Goal: Task Accomplishment & Management: Complete application form

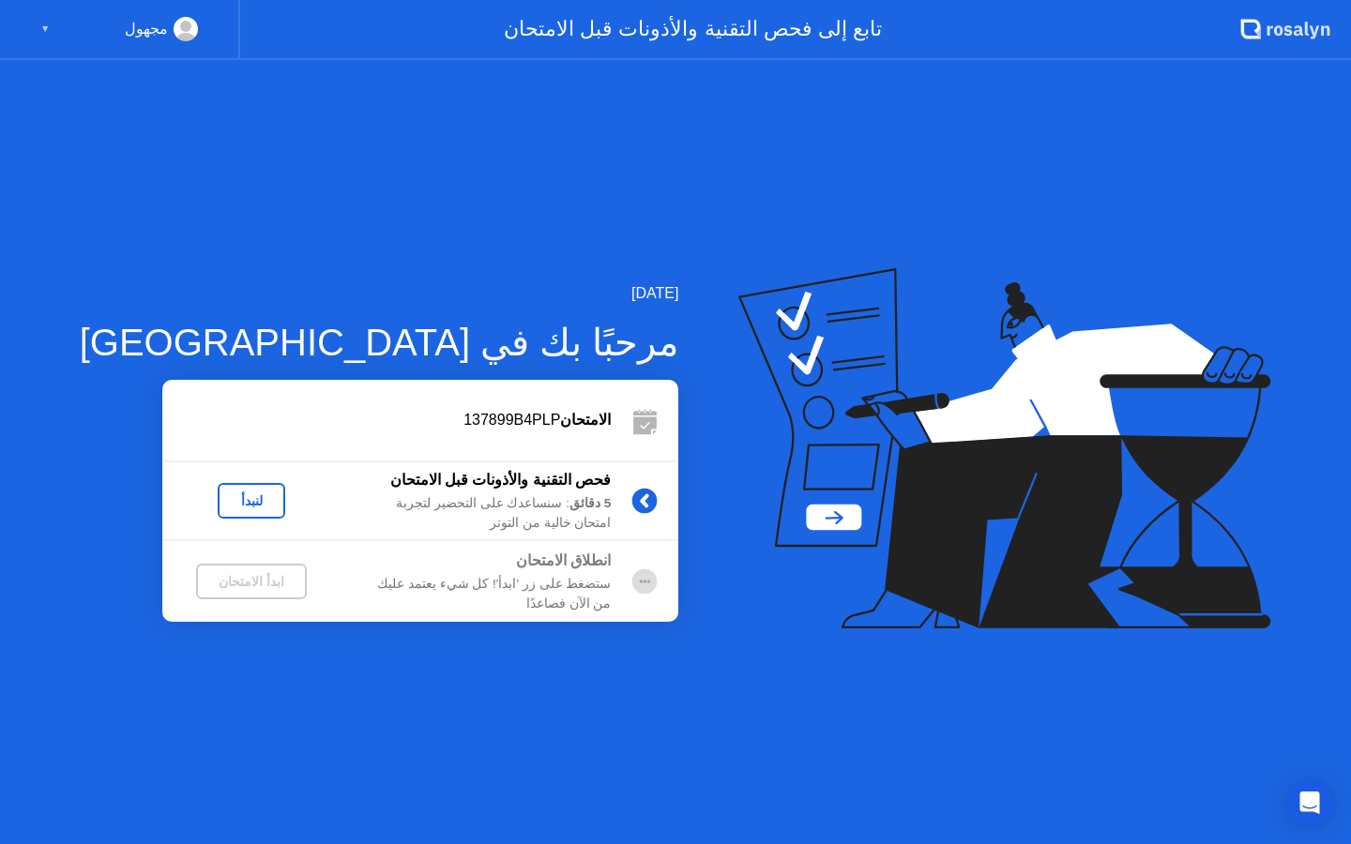
click at [225, 509] on div "لنبدأ" at bounding box center [251, 500] width 53 height 15
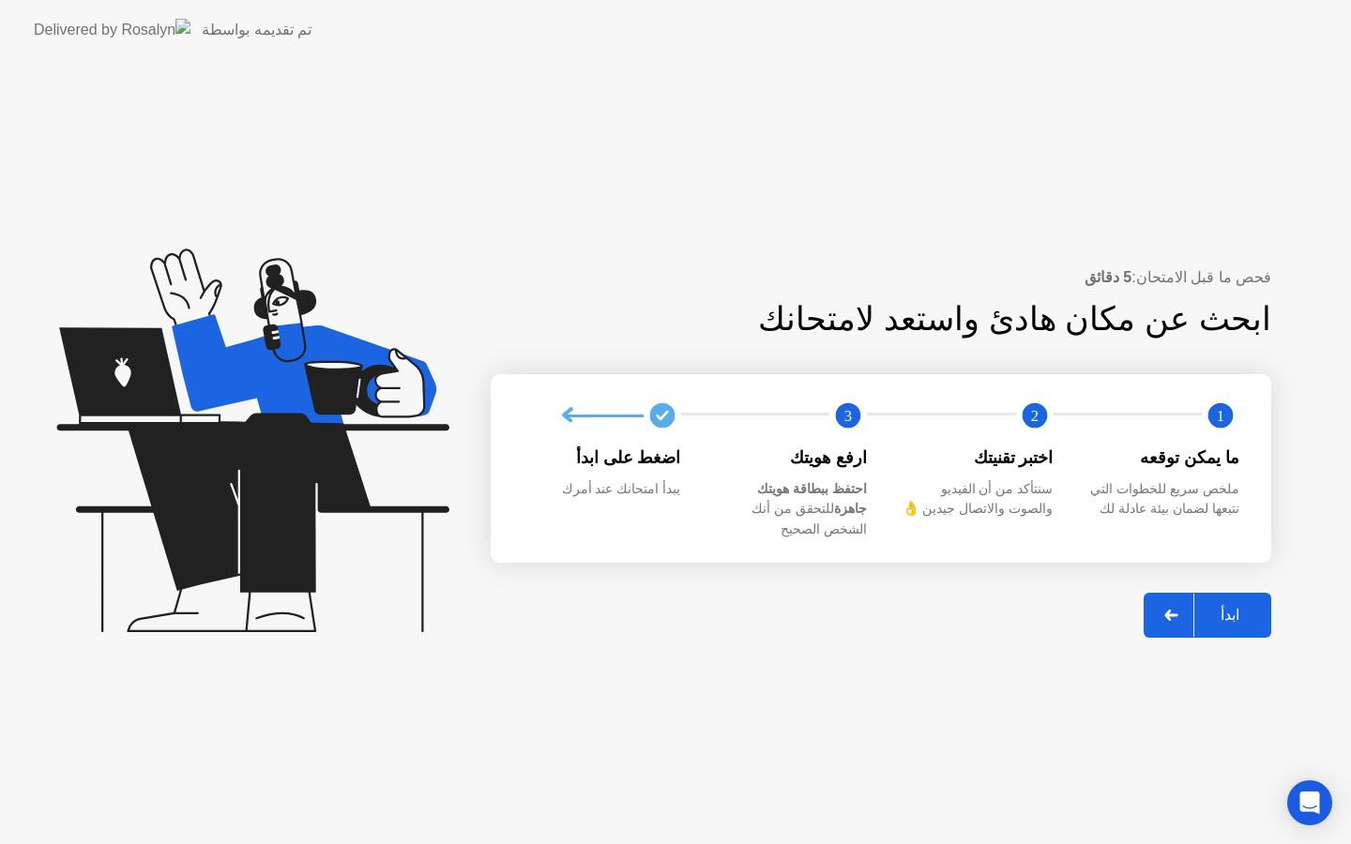
click at [1236, 606] on div "ابدأ" at bounding box center [1229, 615] width 71 height 18
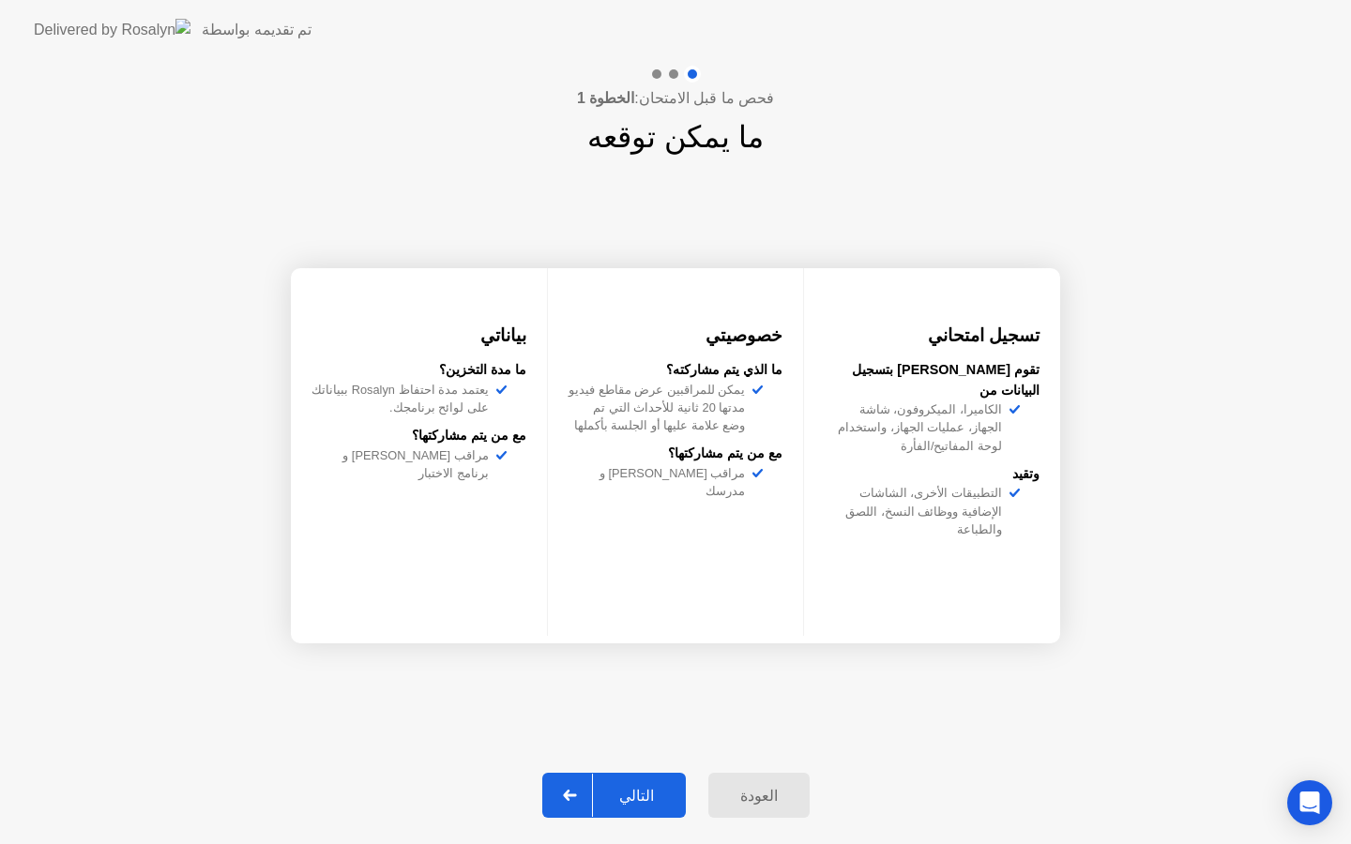
click at [624, 787] on div "التالي" at bounding box center [636, 796] width 87 height 18
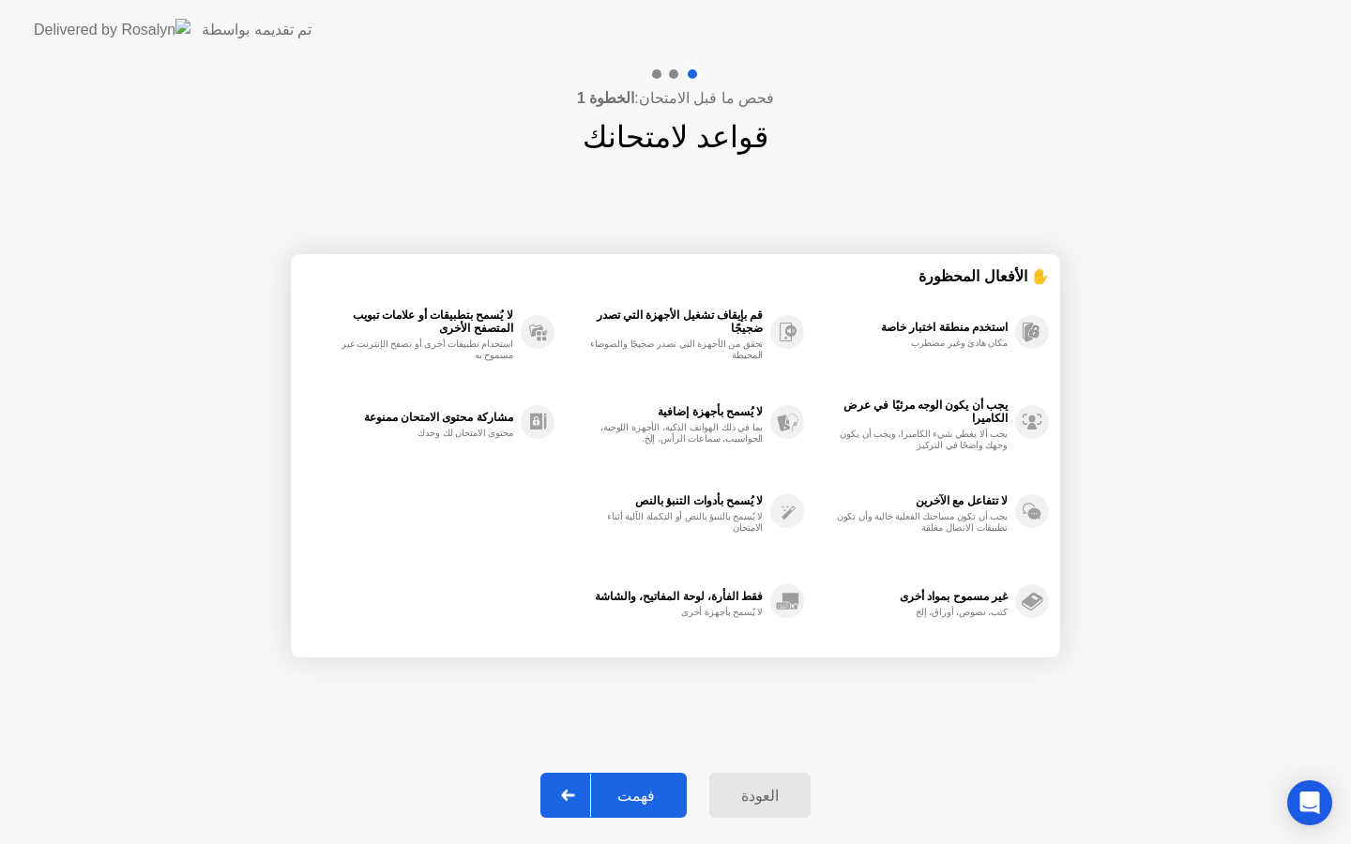
click at [664, 787] on div "فهمت" at bounding box center [636, 796] width 90 height 18
select select "Available cameras"
select select "Available speakers"
select select "Available microphones"
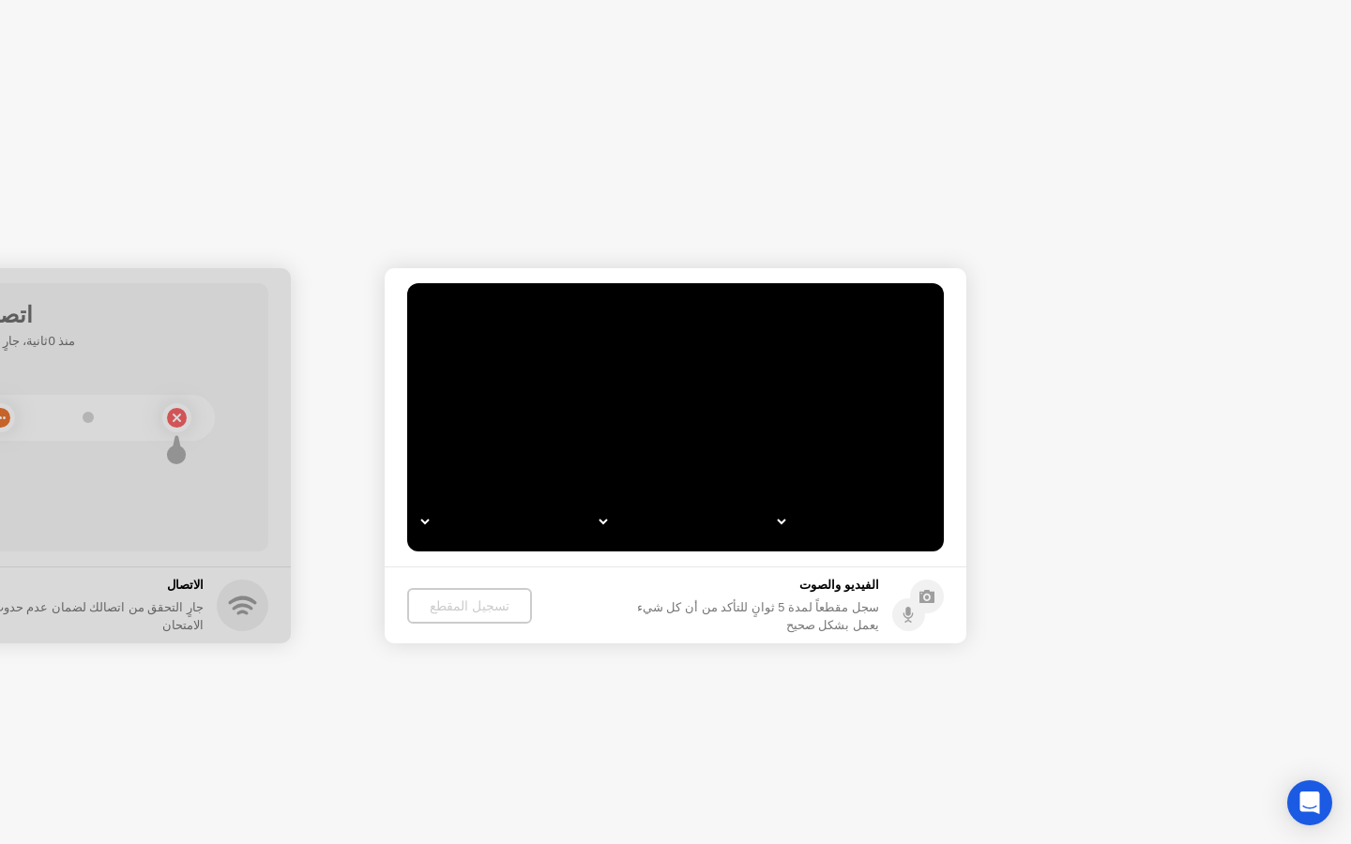
select select "**********"
select select "*******"
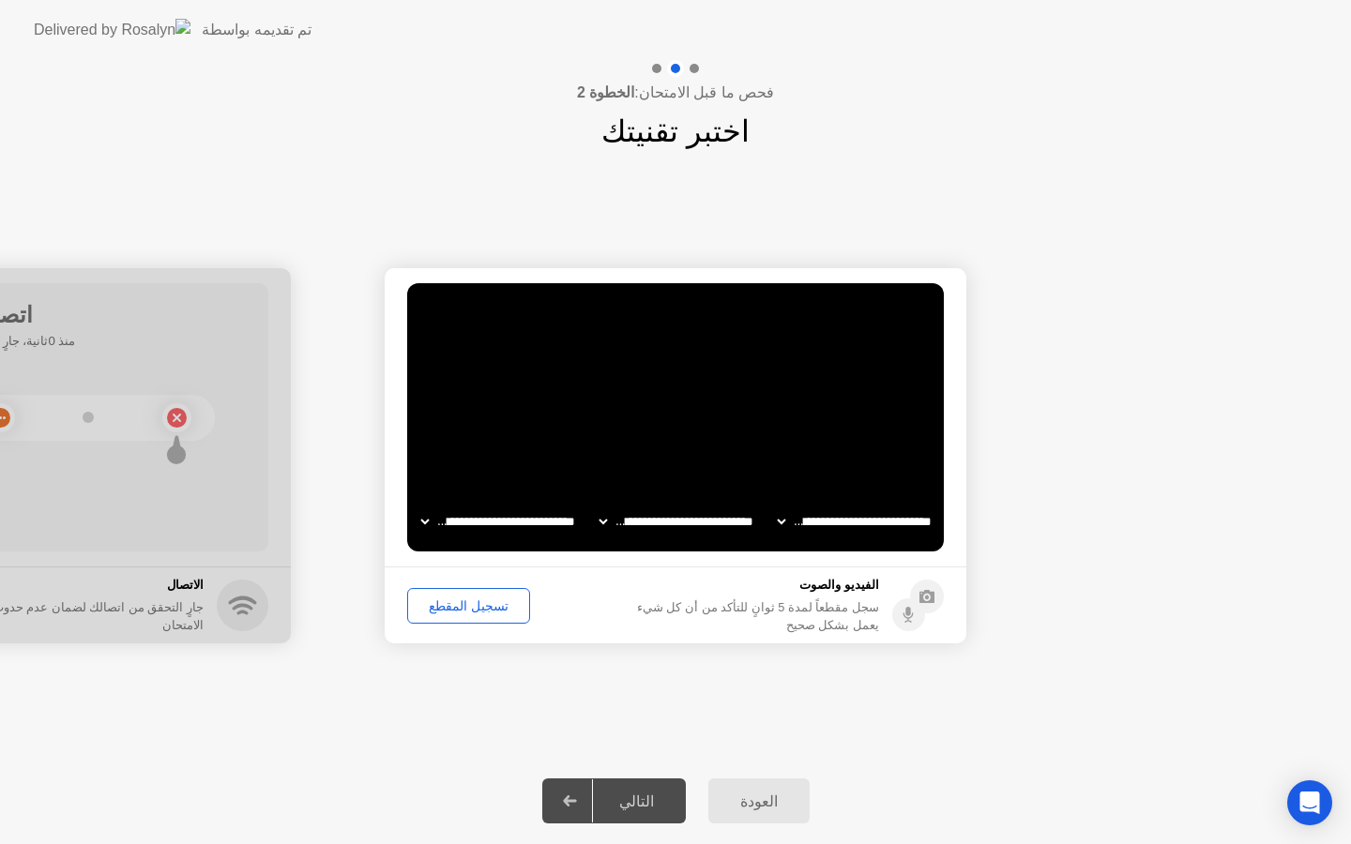
click at [485, 611] on div "تسجيل المقطع" at bounding box center [469, 606] width 110 height 15
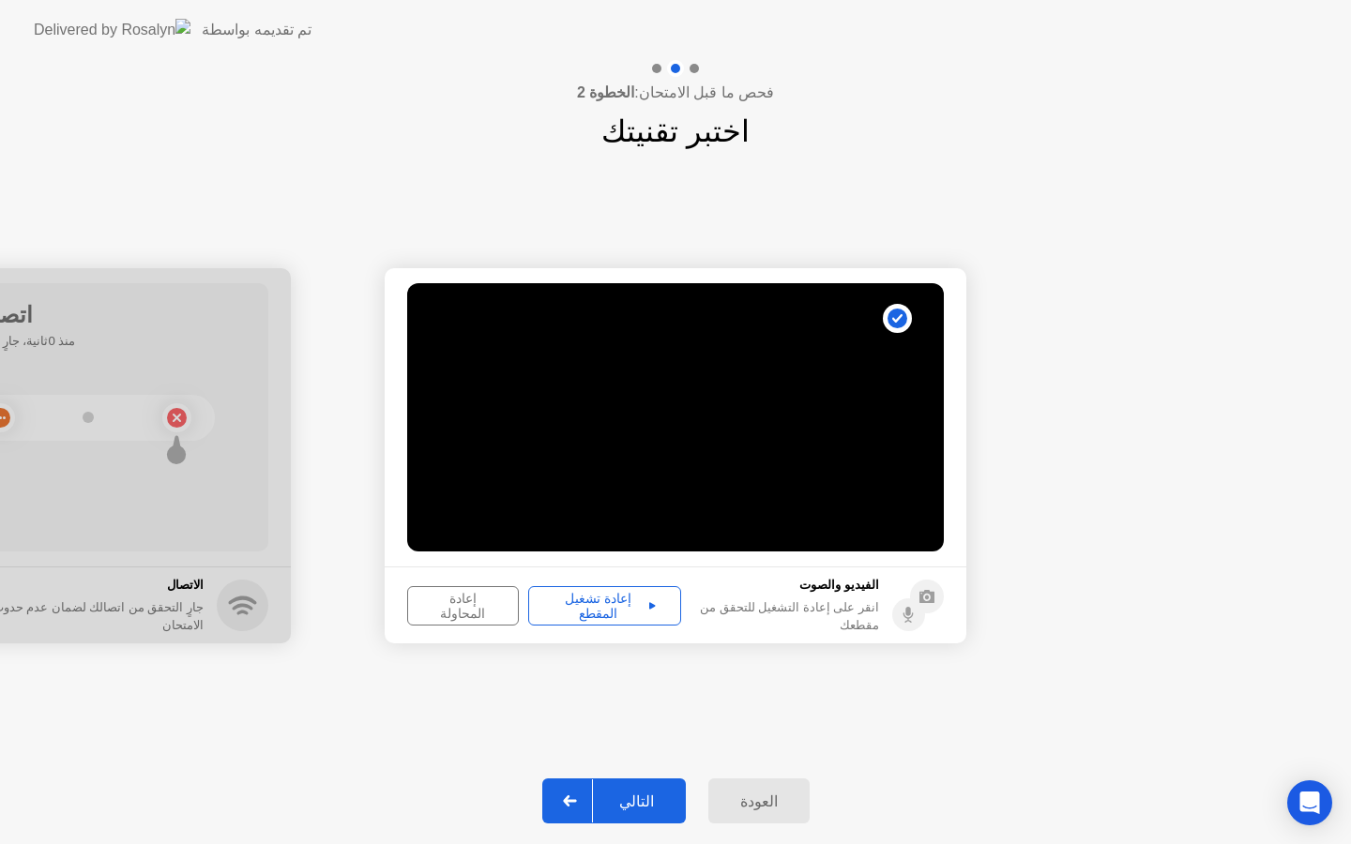
click at [632, 797] on div "التالي" at bounding box center [636, 802] width 87 height 18
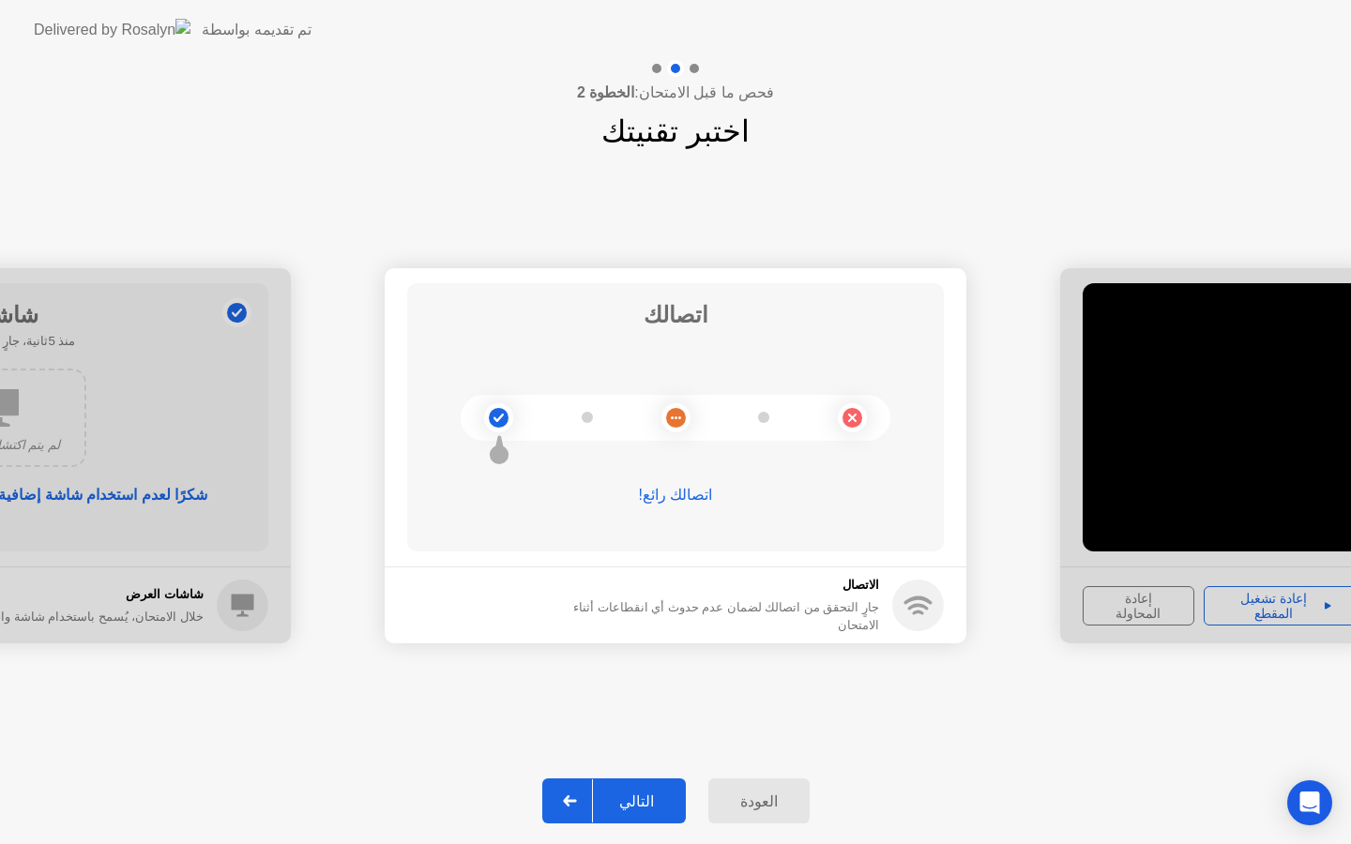
click at [632, 797] on div "التالي" at bounding box center [636, 802] width 87 height 18
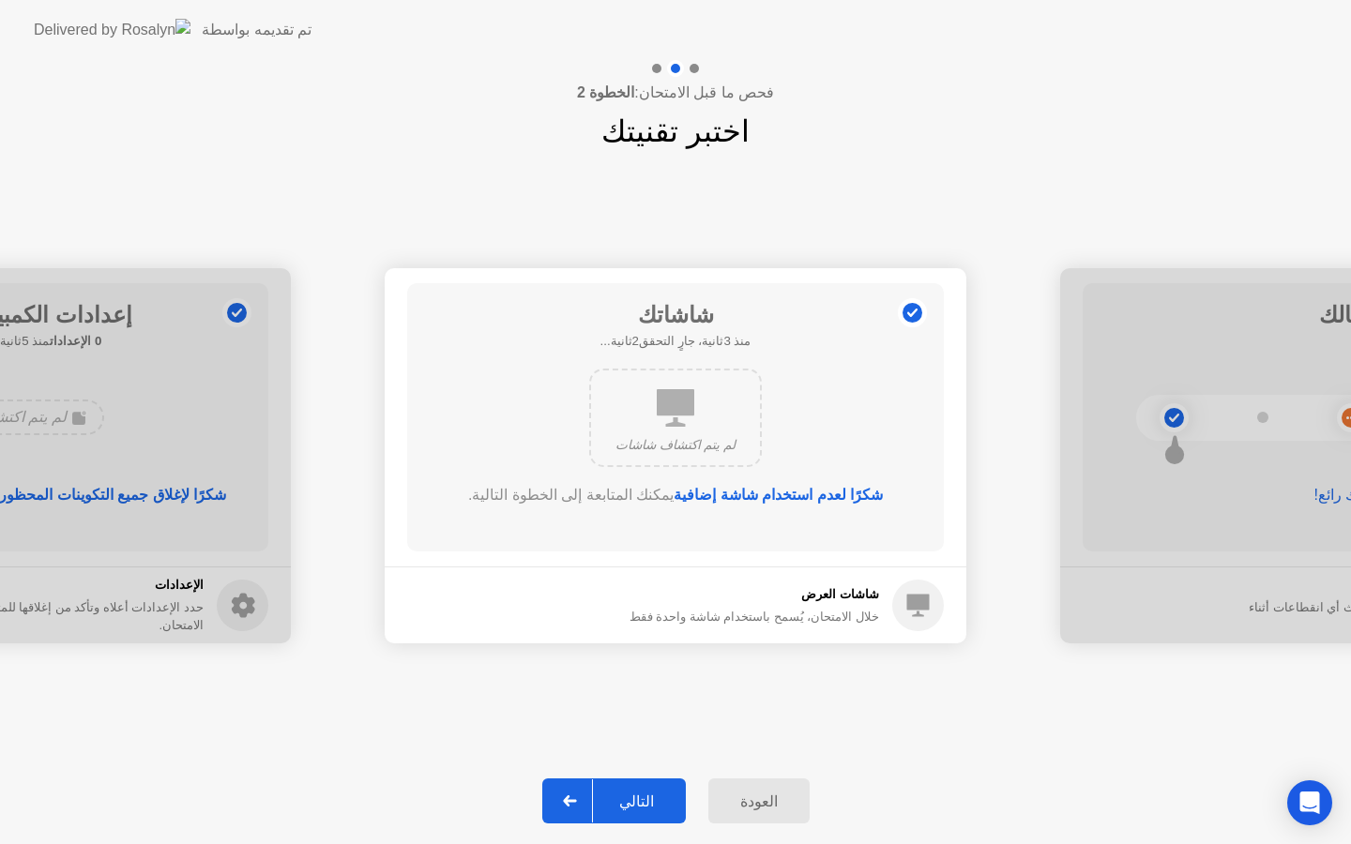
click at [636, 810] on div "التالي" at bounding box center [636, 802] width 87 height 18
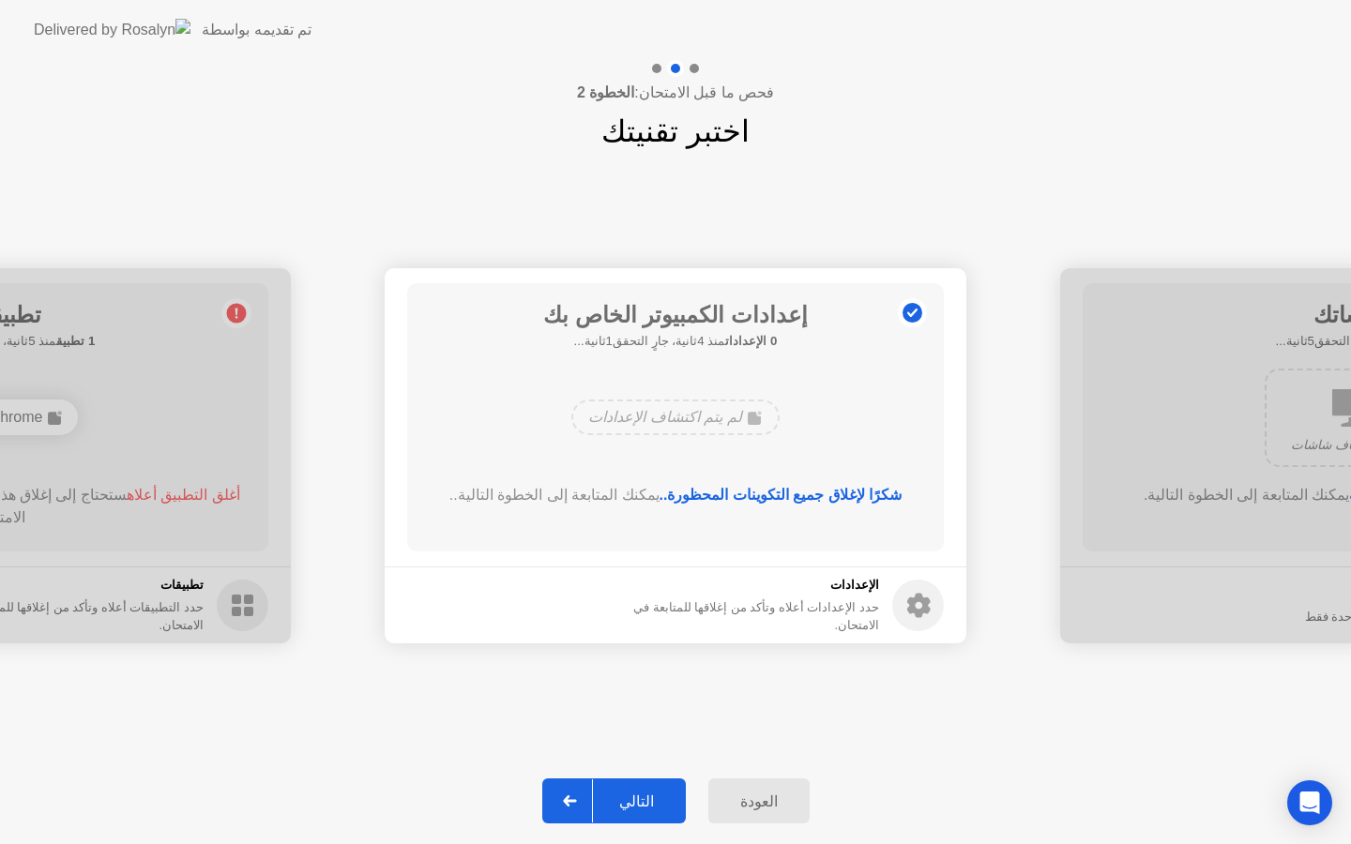
click at [651, 793] on div "التالي" at bounding box center [636, 802] width 87 height 18
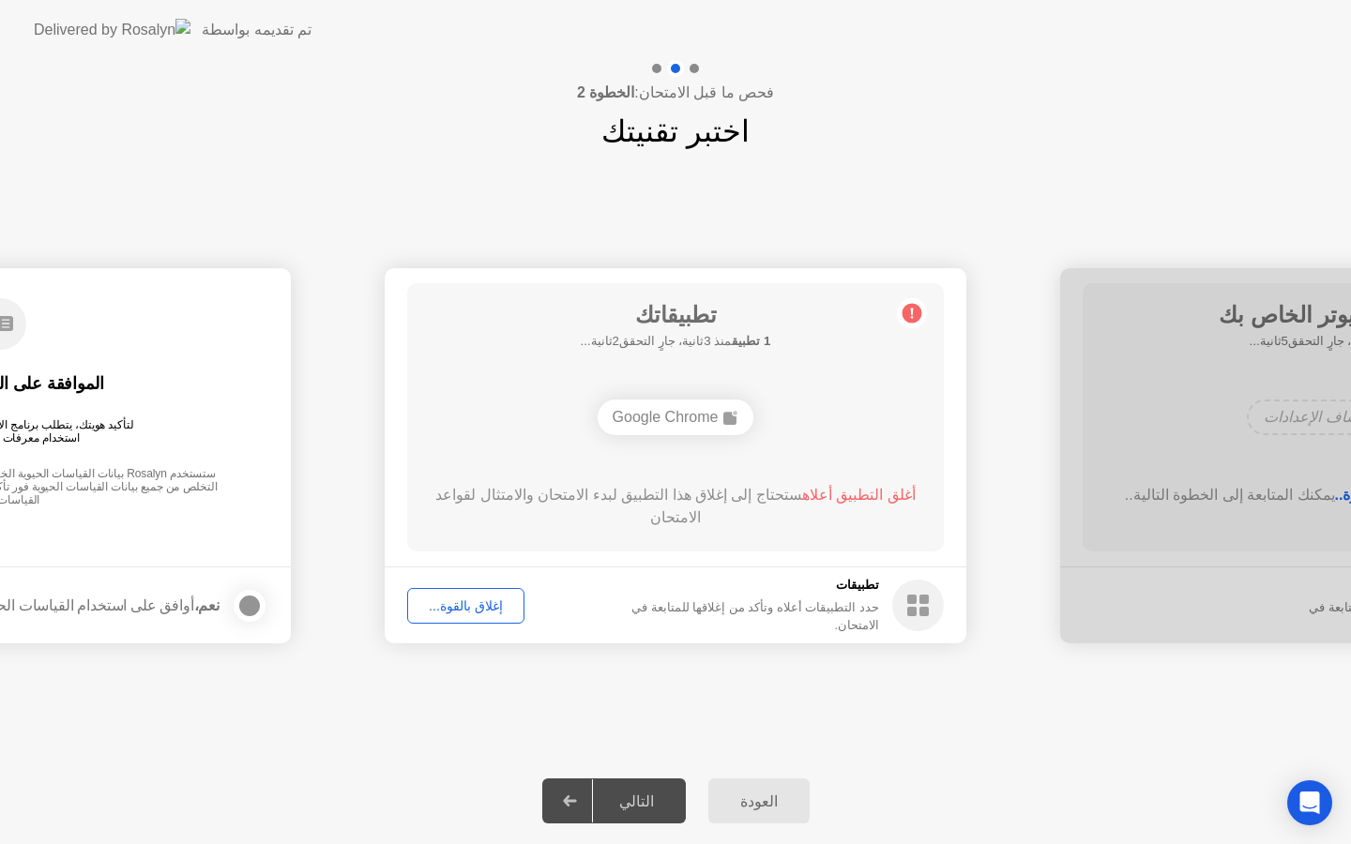
click at [492, 603] on div "إغلاق بالقوة..." at bounding box center [466, 606] width 104 height 15
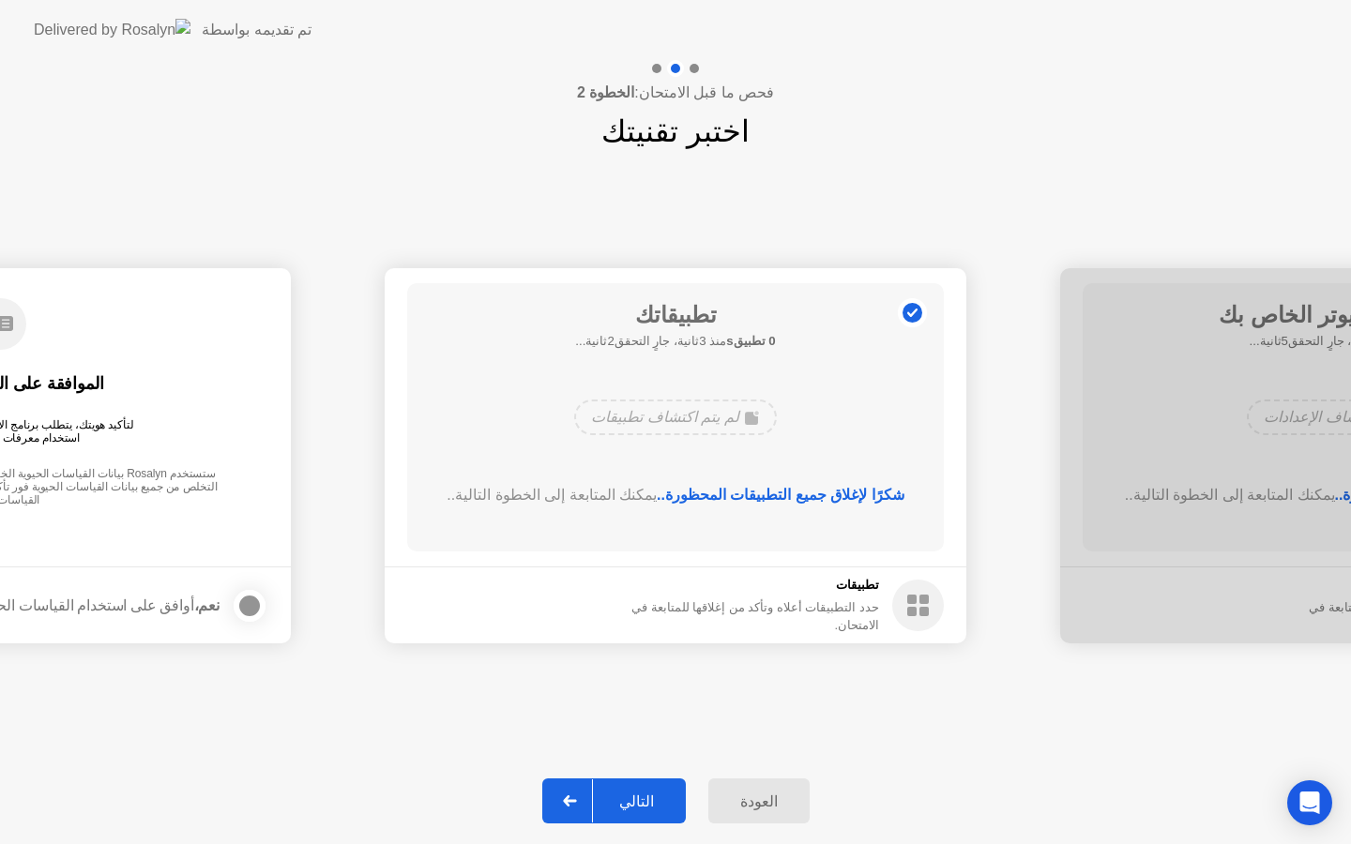
click at [656, 797] on div "التالي" at bounding box center [636, 802] width 87 height 18
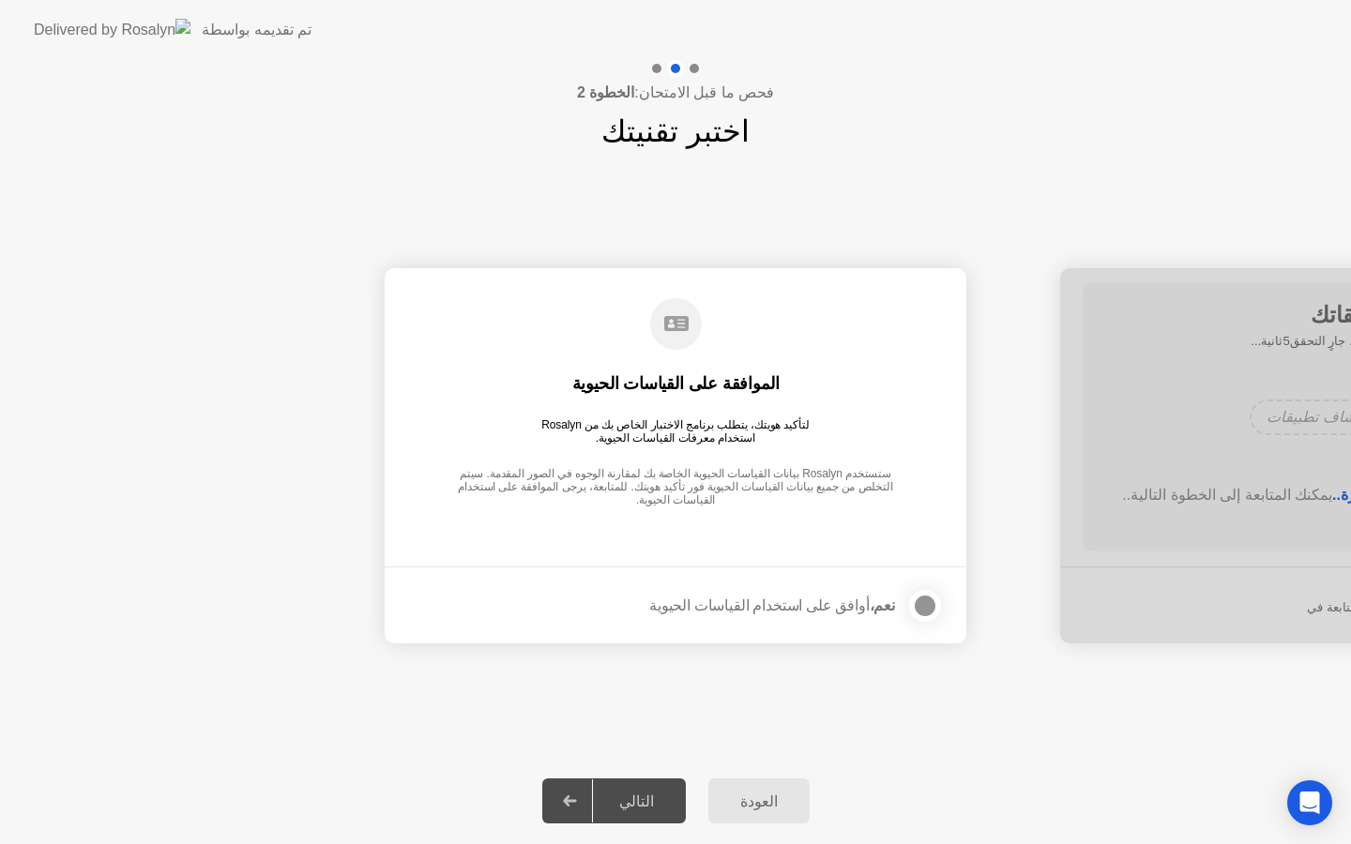
click at [848, 602] on div "نعم، أوافق على استخدام القياسات الحيوية" at bounding box center [772, 606] width 246 height 18
click at [931, 600] on div at bounding box center [925, 606] width 23 height 23
click at [645, 806] on div "التالي" at bounding box center [636, 802] width 87 height 18
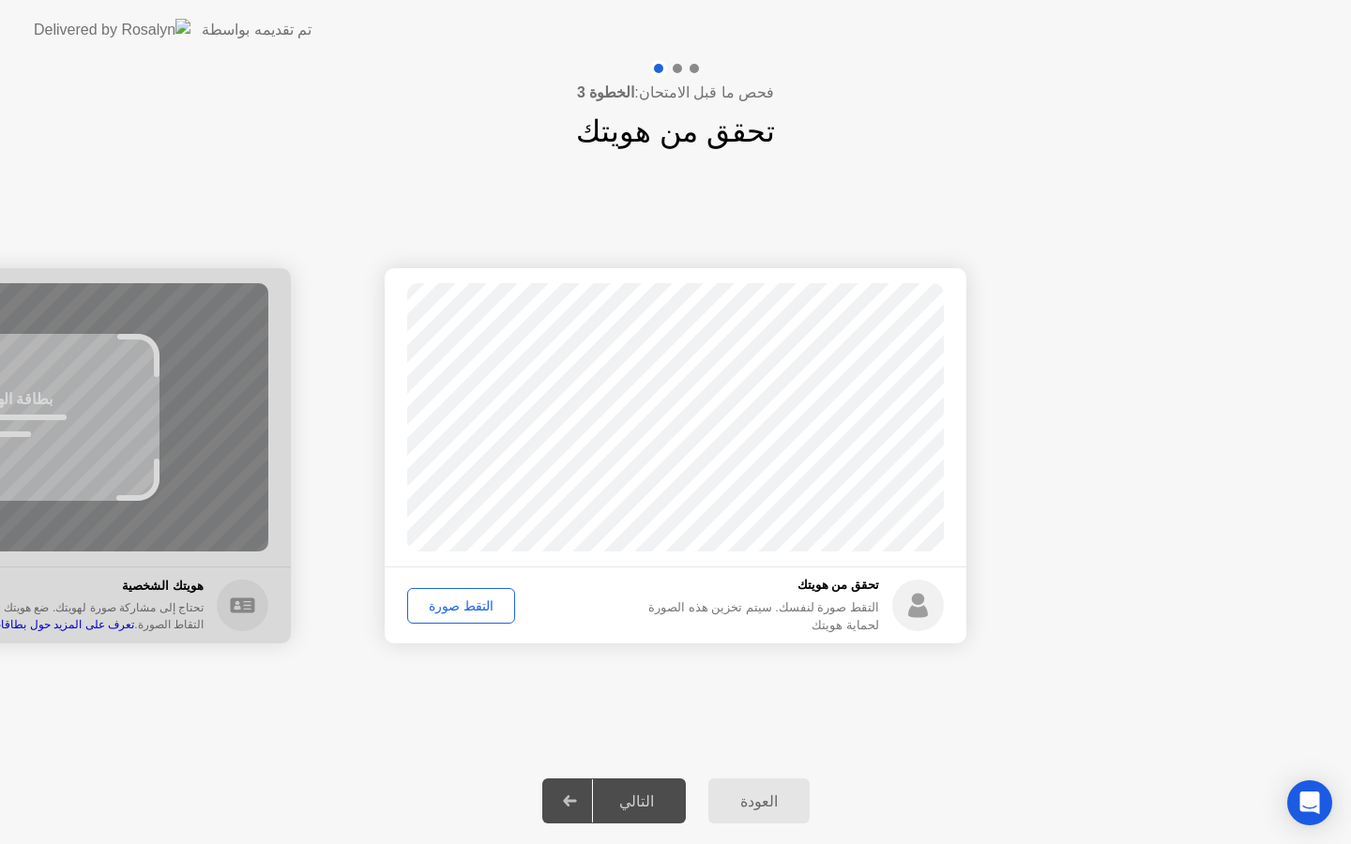
click at [473, 601] on div "التقط صورة" at bounding box center [461, 606] width 95 height 15
click at [642, 798] on div "التالي" at bounding box center [636, 802] width 87 height 18
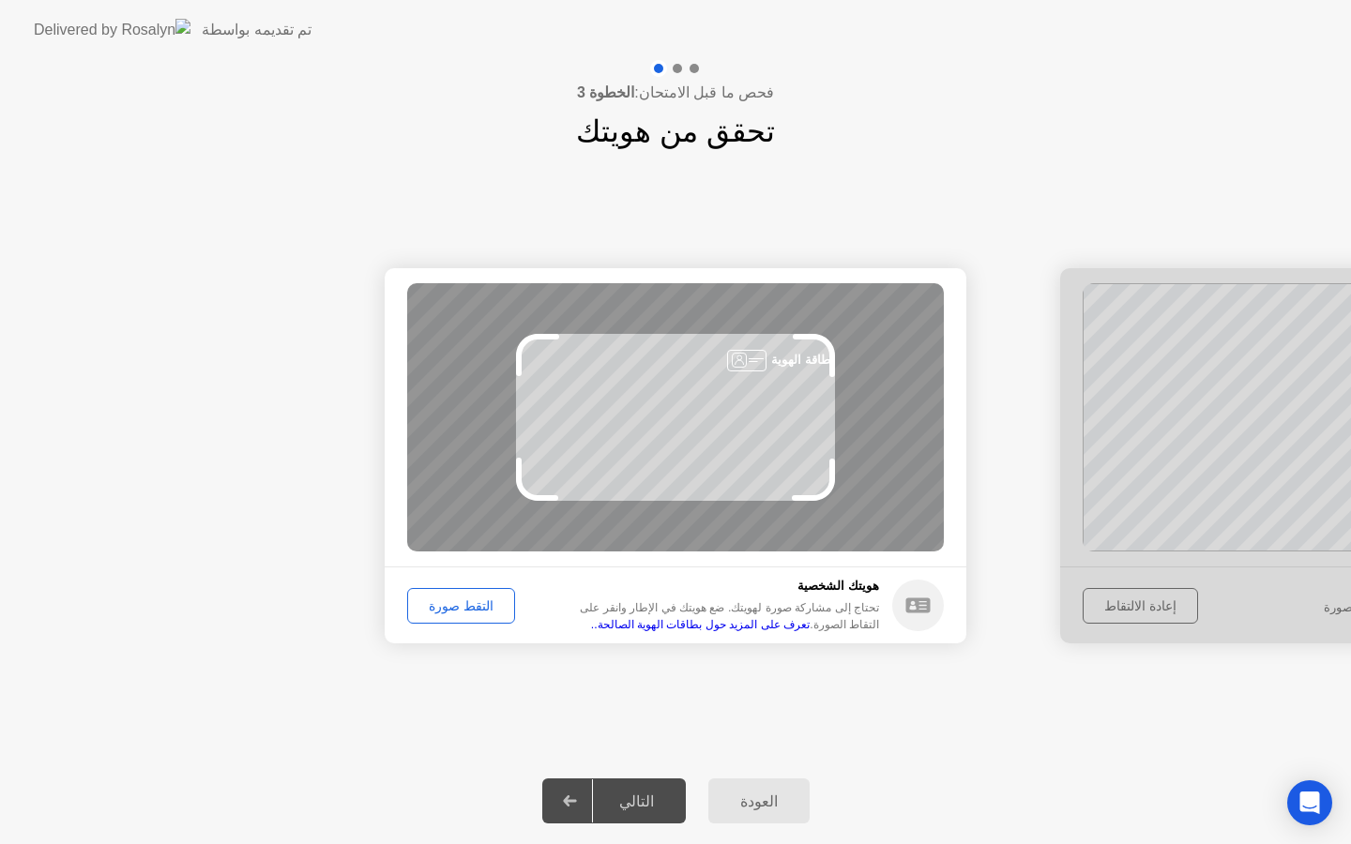
click at [473, 605] on div "التقط صورة" at bounding box center [461, 606] width 95 height 15
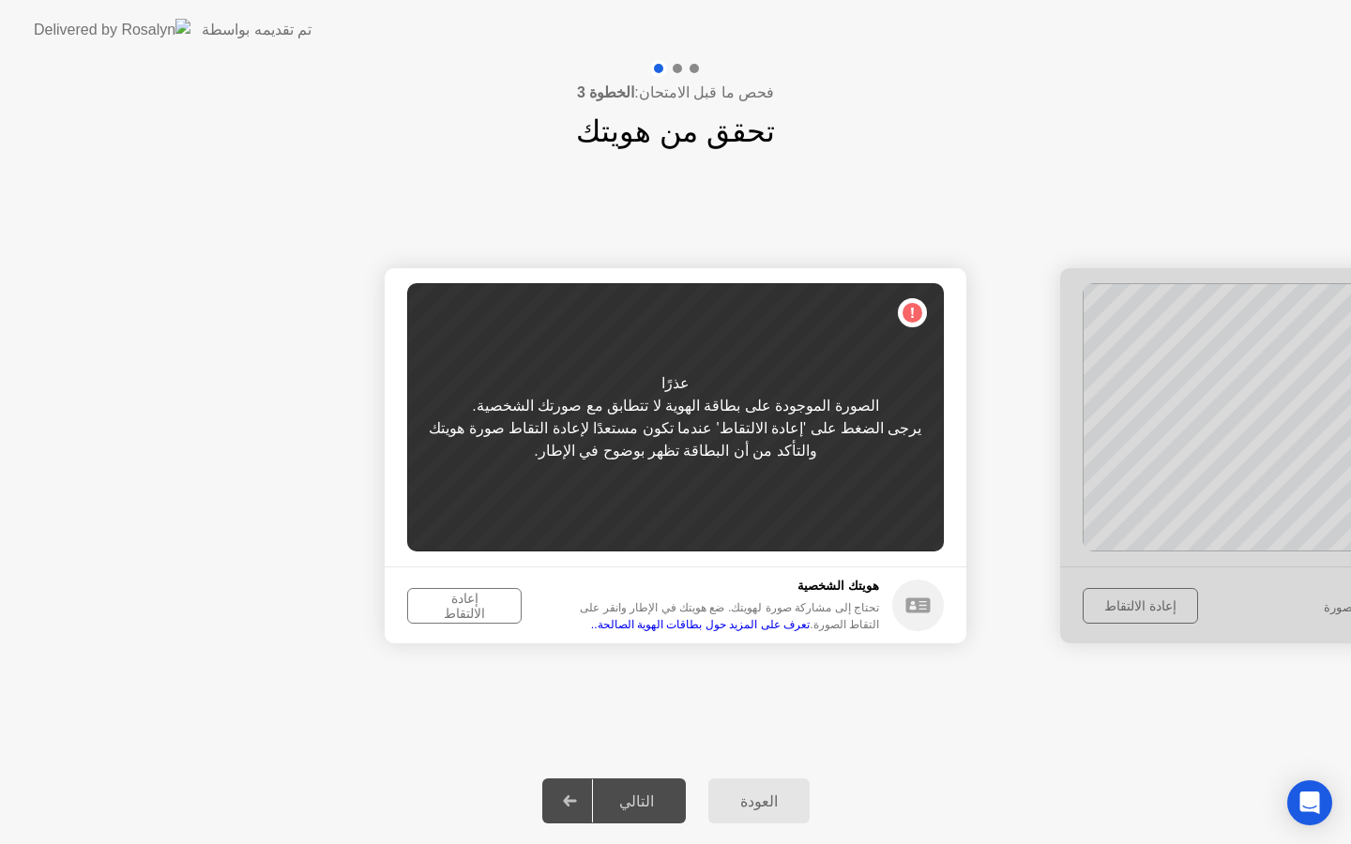
click at [453, 602] on div "إعادة الالتقاط" at bounding box center [464, 606] width 101 height 30
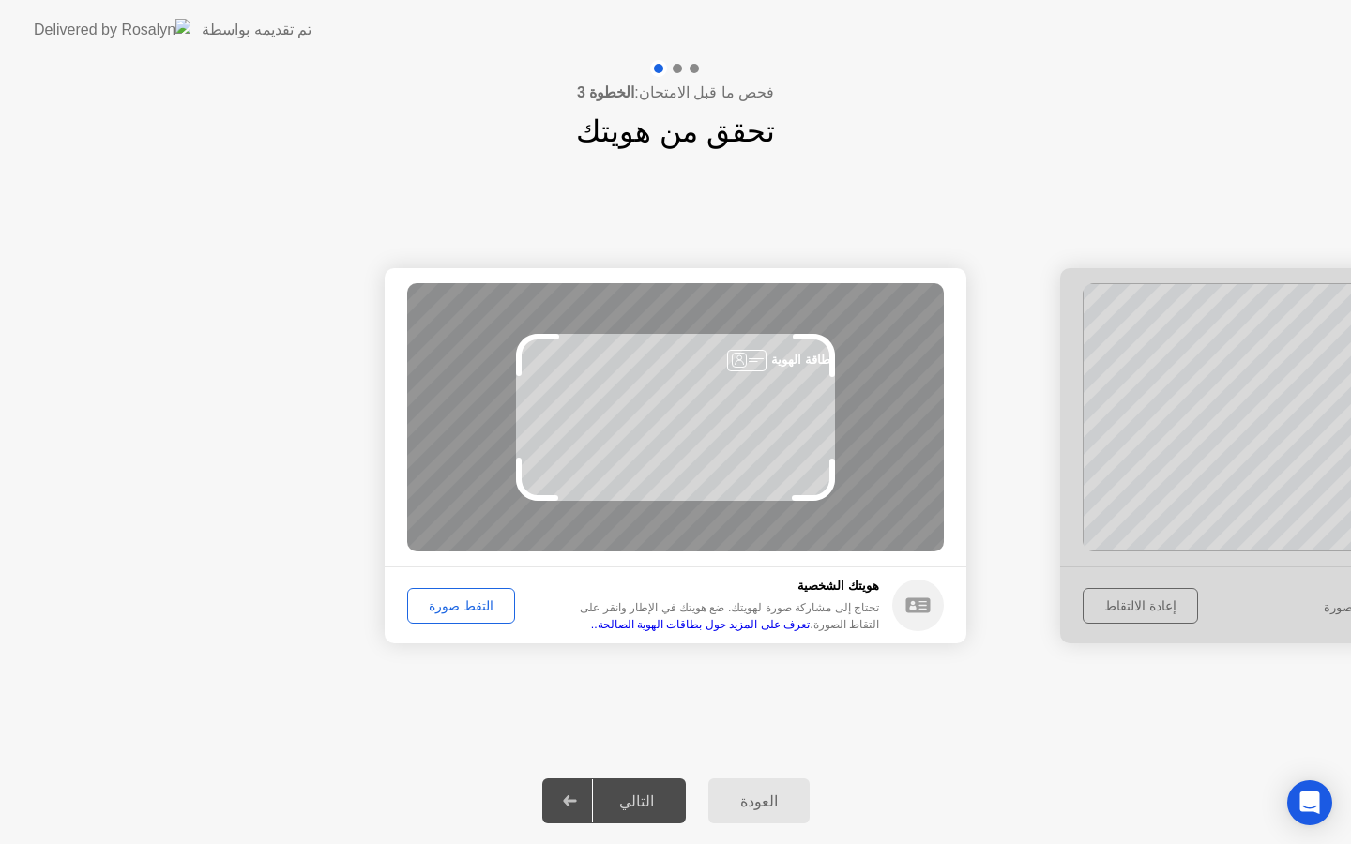
click at [453, 602] on div "التقط صورة" at bounding box center [461, 606] width 95 height 15
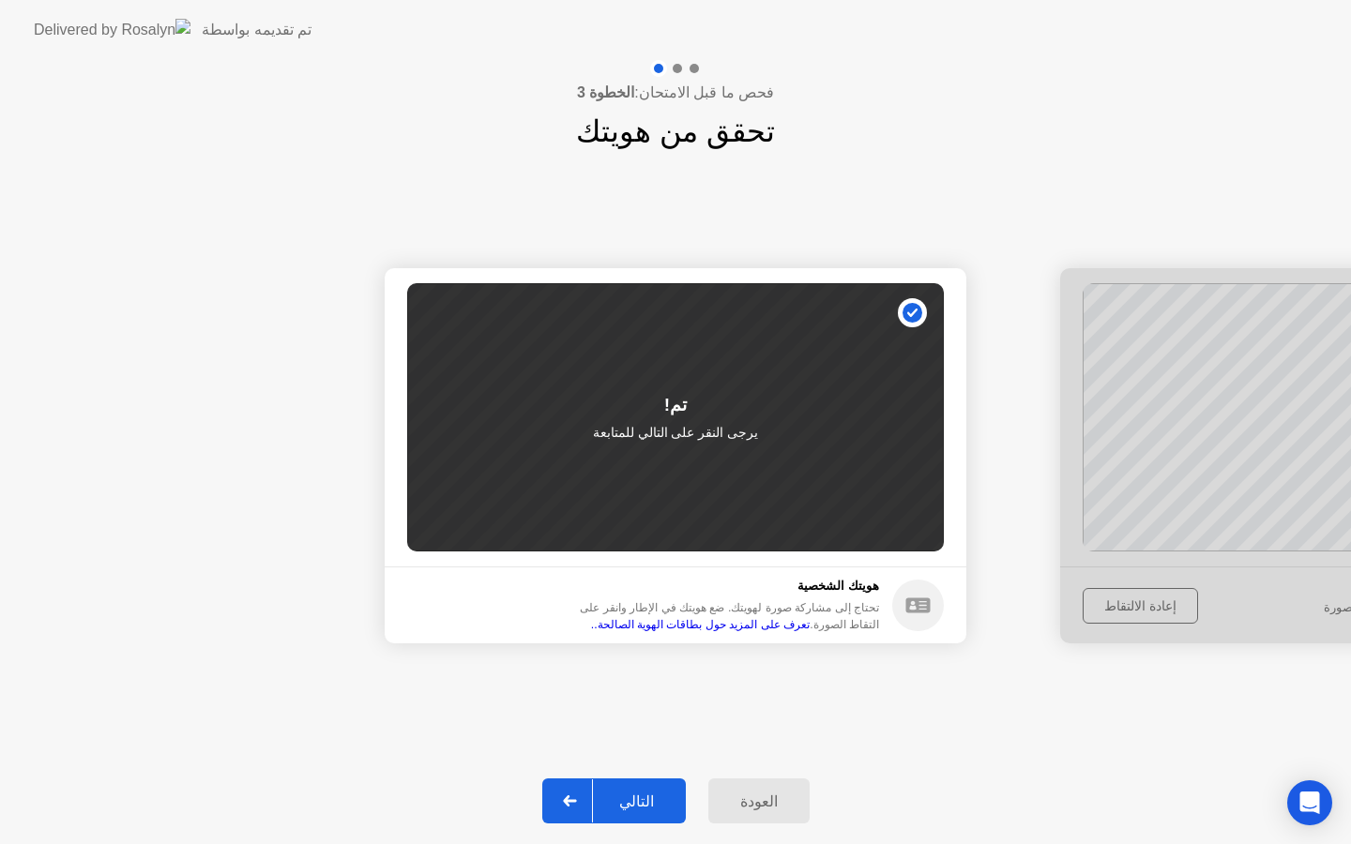
click at [643, 797] on div "التالي" at bounding box center [636, 802] width 87 height 18
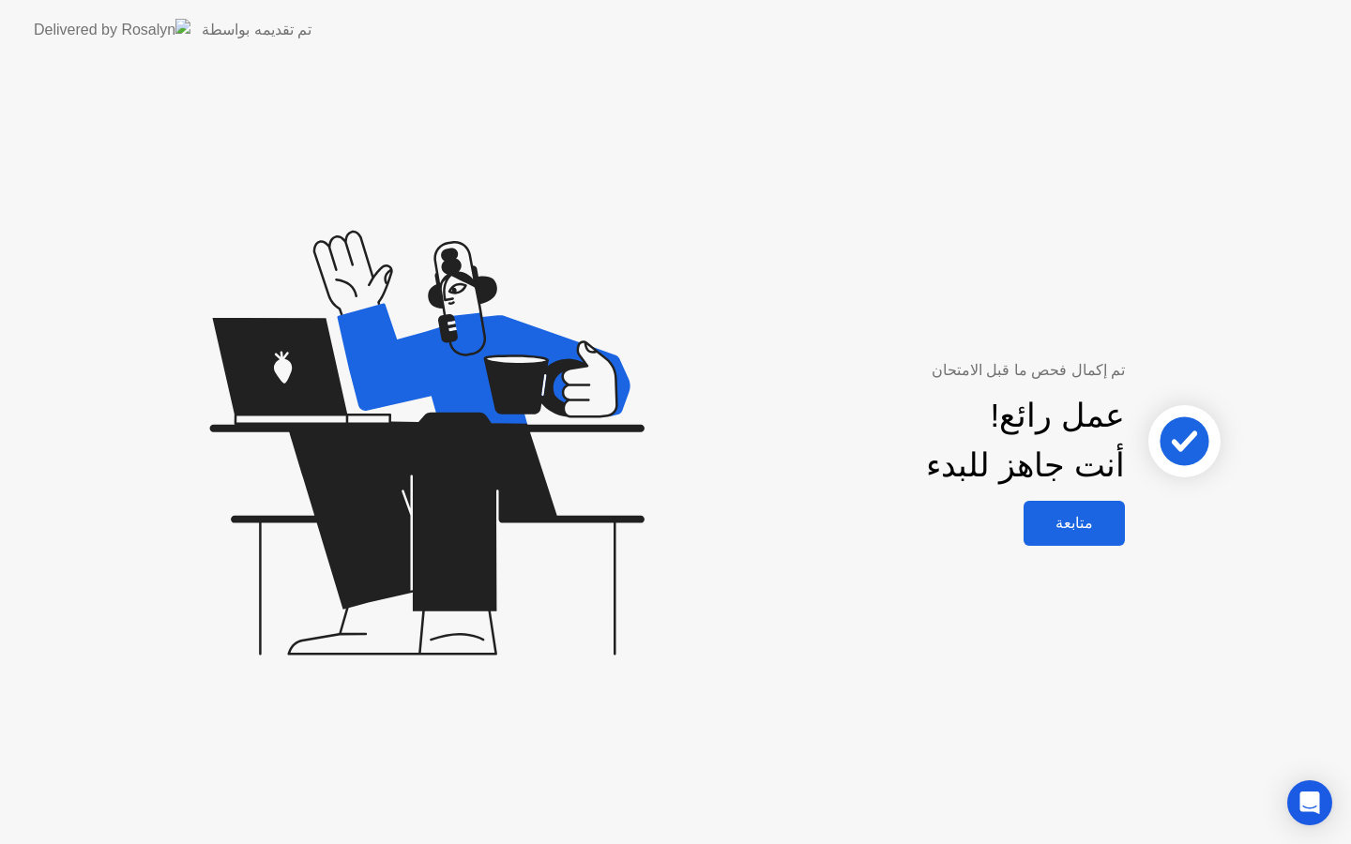
click at [1055, 522] on div "متابعة" at bounding box center [1074, 523] width 90 height 18
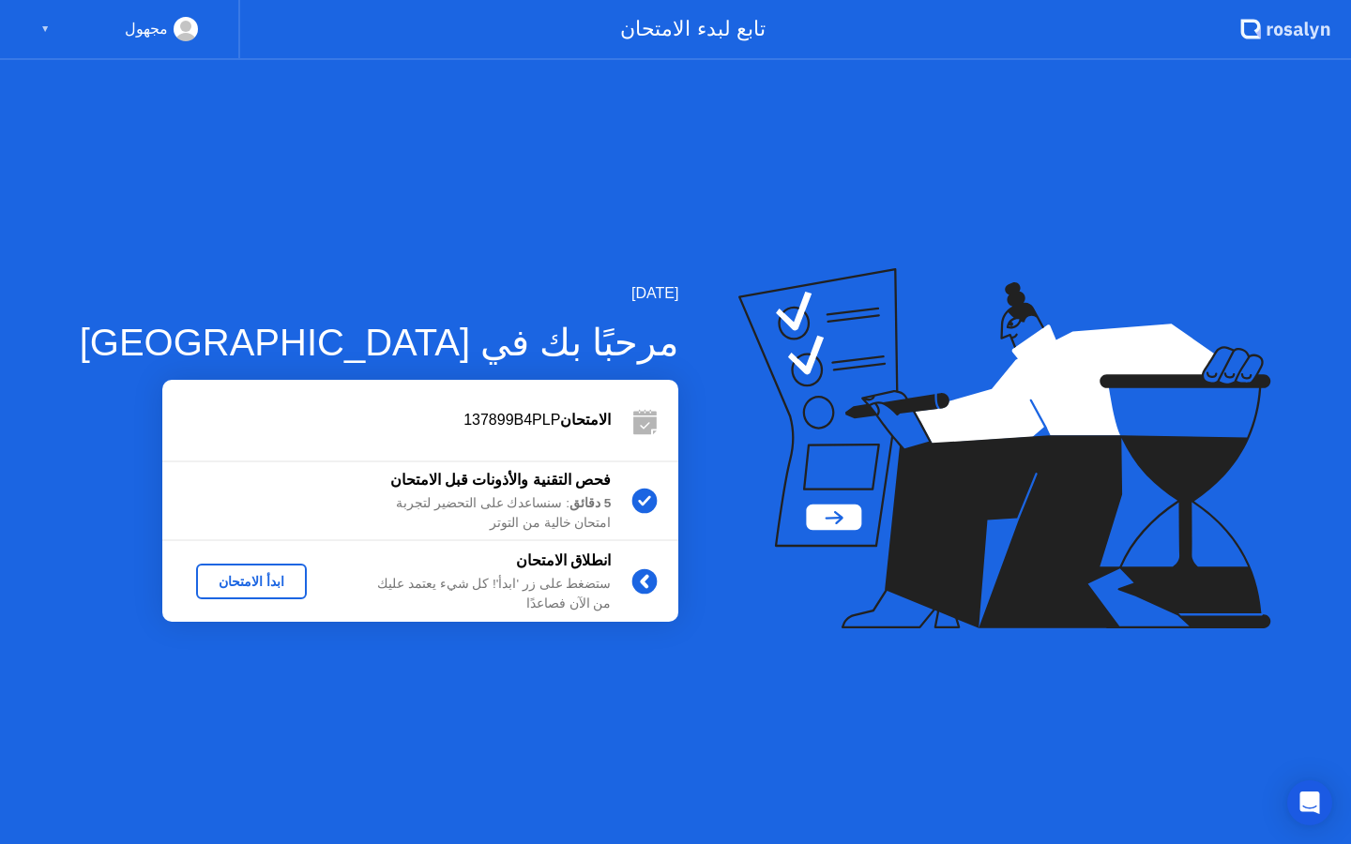
click at [204, 587] on div "ابدأ الامتحان" at bounding box center [252, 581] width 96 height 15
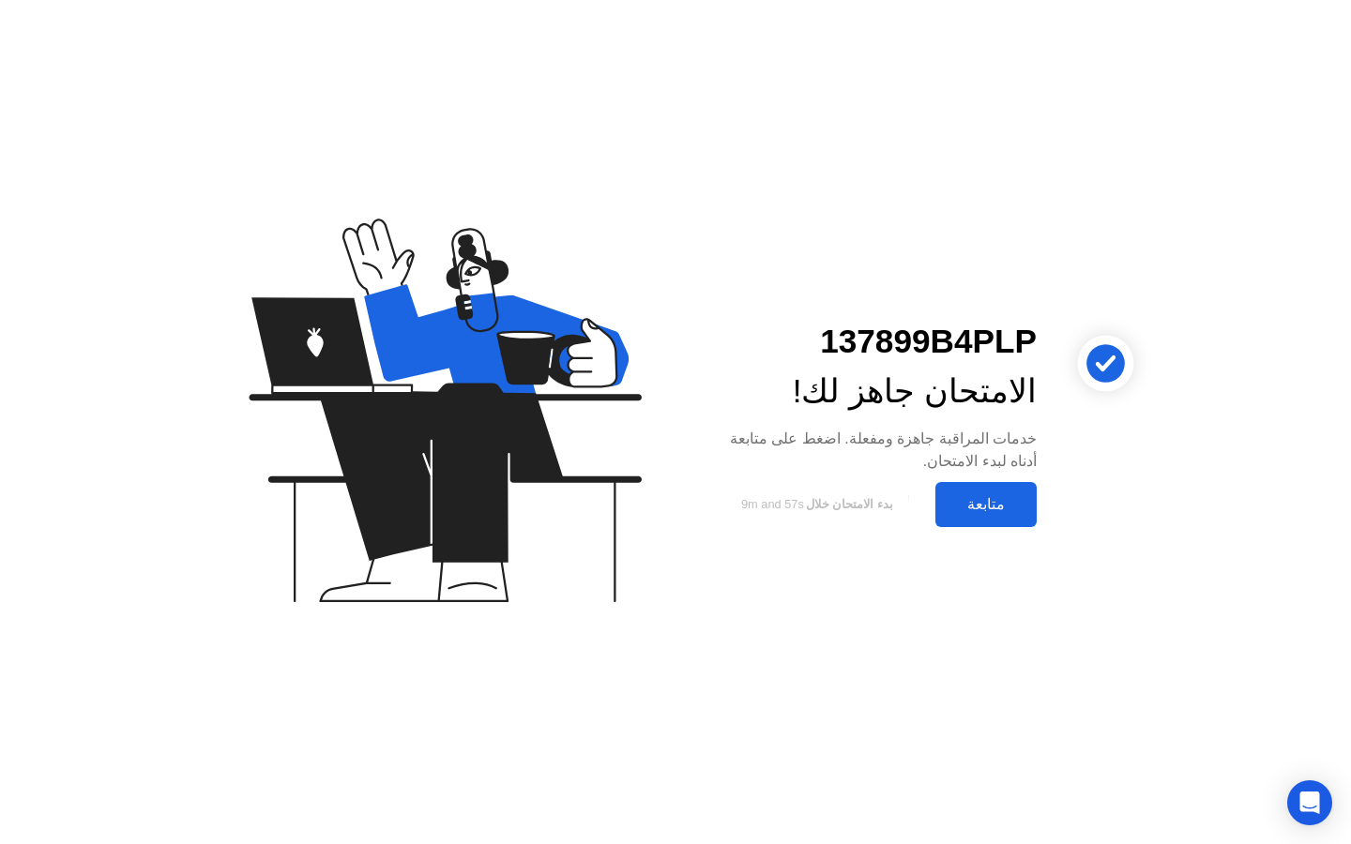
click at [968, 503] on div "متابعة" at bounding box center [986, 504] width 90 height 18
